Goal: Transaction & Acquisition: Download file/media

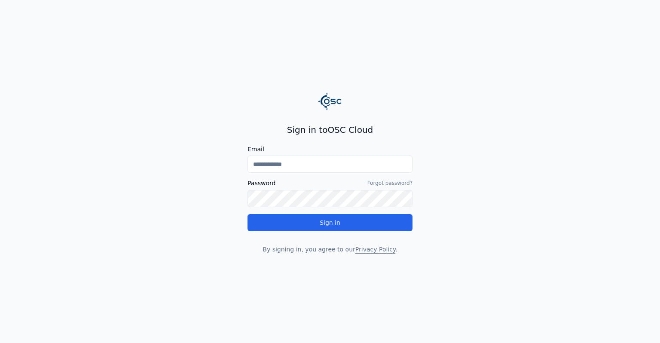
click at [309, 175] on div "Email Password Forgot password? Sign in" at bounding box center [330, 188] width 165 height 85
click at [310, 170] on input "Email" at bounding box center [330, 164] width 165 height 17
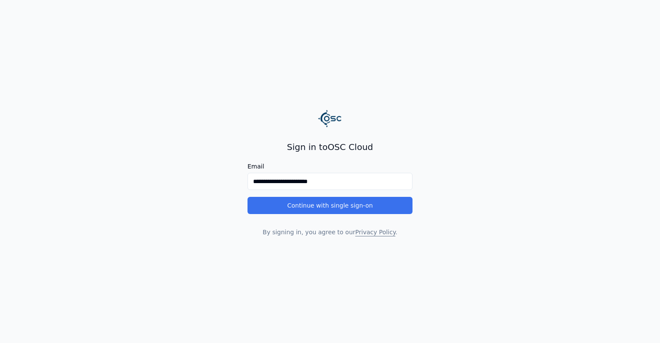
type input "**********"
click at [312, 209] on button "Continue with single sign-on" at bounding box center [330, 205] width 165 height 17
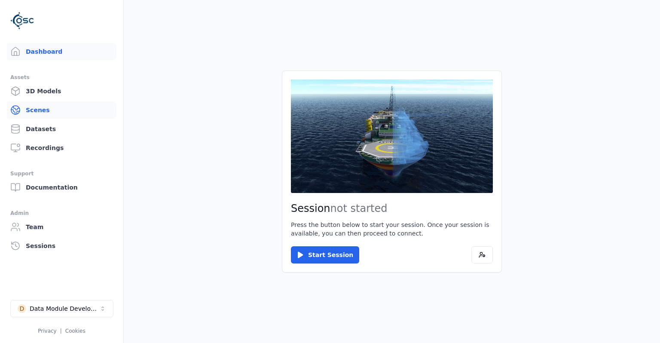
click at [56, 114] on link "Scenes" at bounding box center [62, 109] width 110 height 17
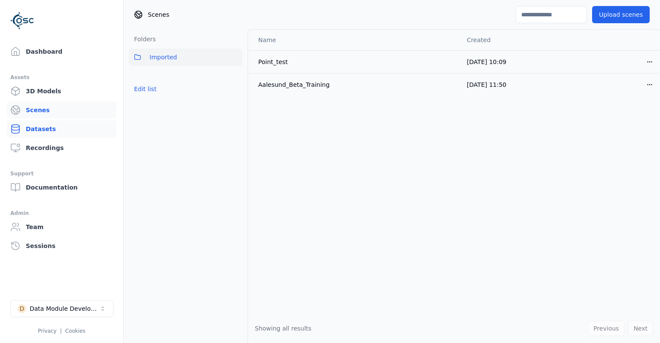
click at [53, 123] on link "Datasets" at bounding box center [62, 128] width 110 height 17
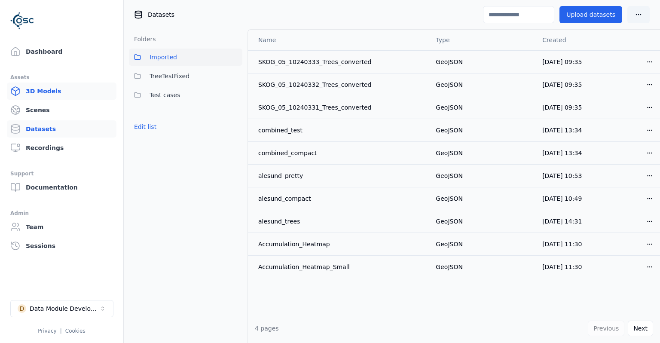
click at [57, 88] on link "3D Models" at bounding box center [62, 91] width 110 height 17
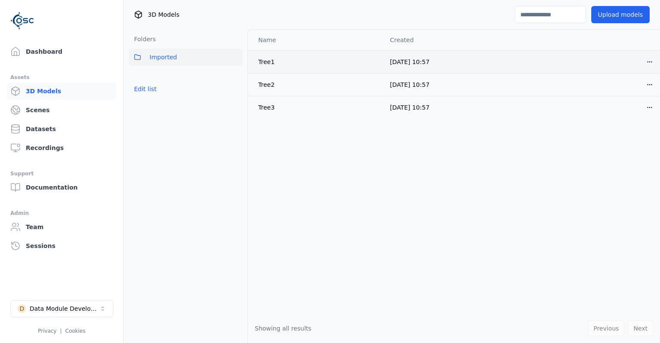
click at [653, 59] on html "Support Dashboard Assets 3D Models Scenes Datasets Recordings Support Documenta…" at bounding box center [330, 171] width 660 height 343
click at [621, 120] on div "Download" at bounding box center [631, 122] width 51 height 14
